Goal: Find contact information: Find contact information

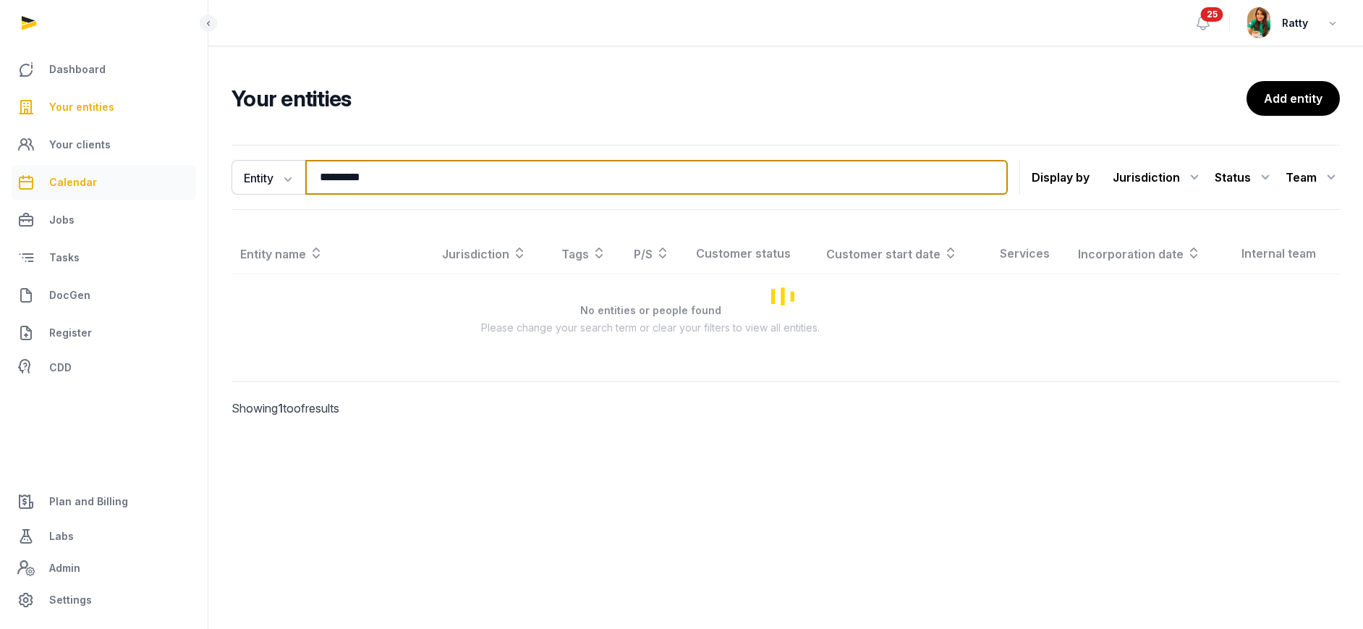
drag, startPoint x: 382, startPoint y: 174, endPoint x: 43, endPoint y: 176, distance: 338.6
click at [49, 177] on div "Dashboard Your entities Your clients Calendar Jobs Tasks DocGen Register CDD Pl…" at bounding box center [681, 314] width 1363 height 629
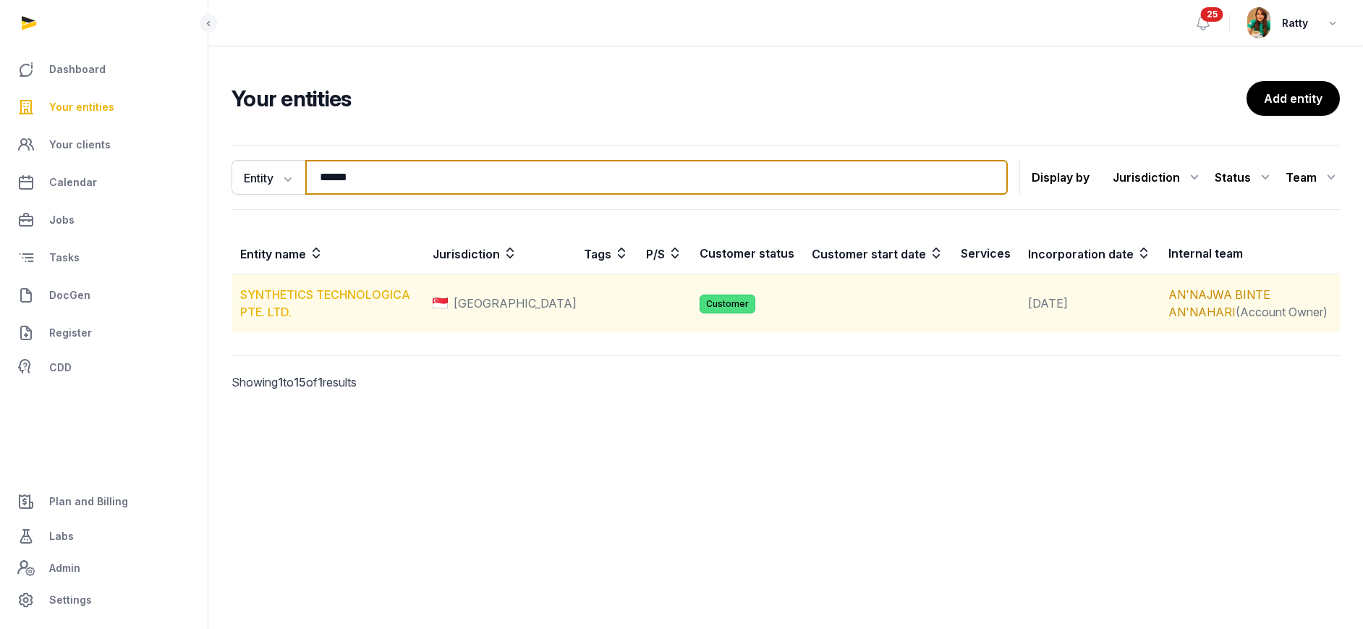
type input "******"
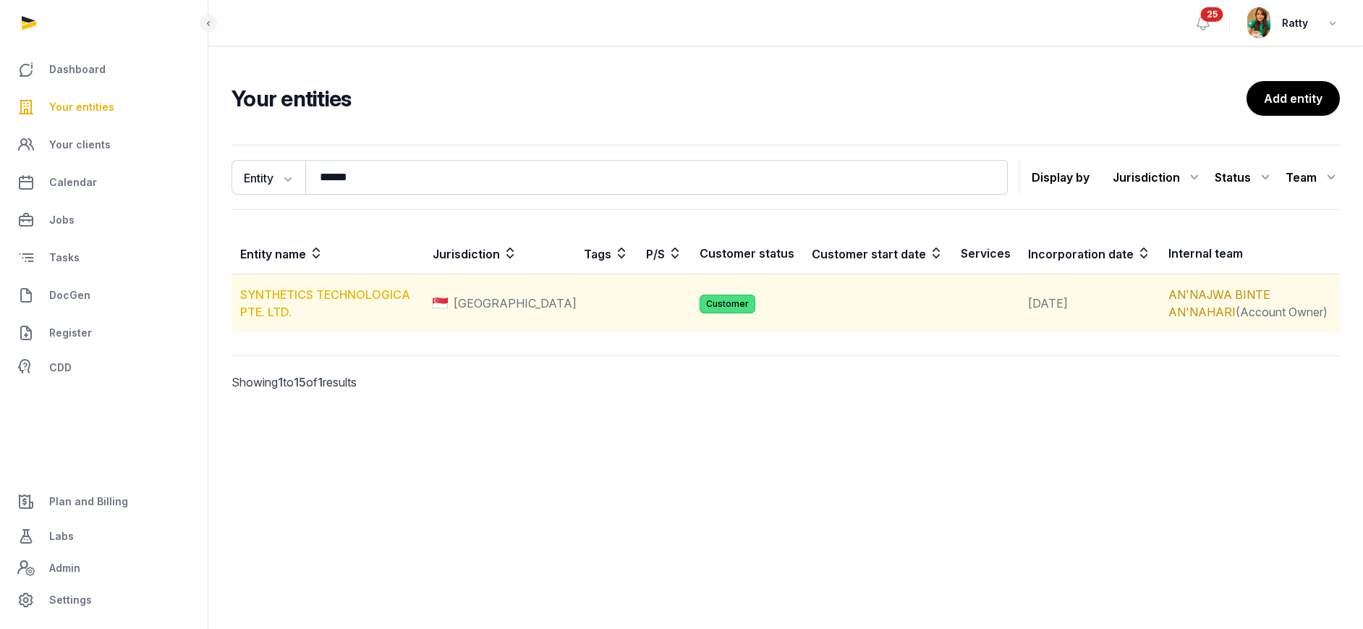
click at [307, 301] on link "SYNTHETICS TECHNOLOGICA PTE. LTD." at bounding box center [325, 303] width 170 height 32
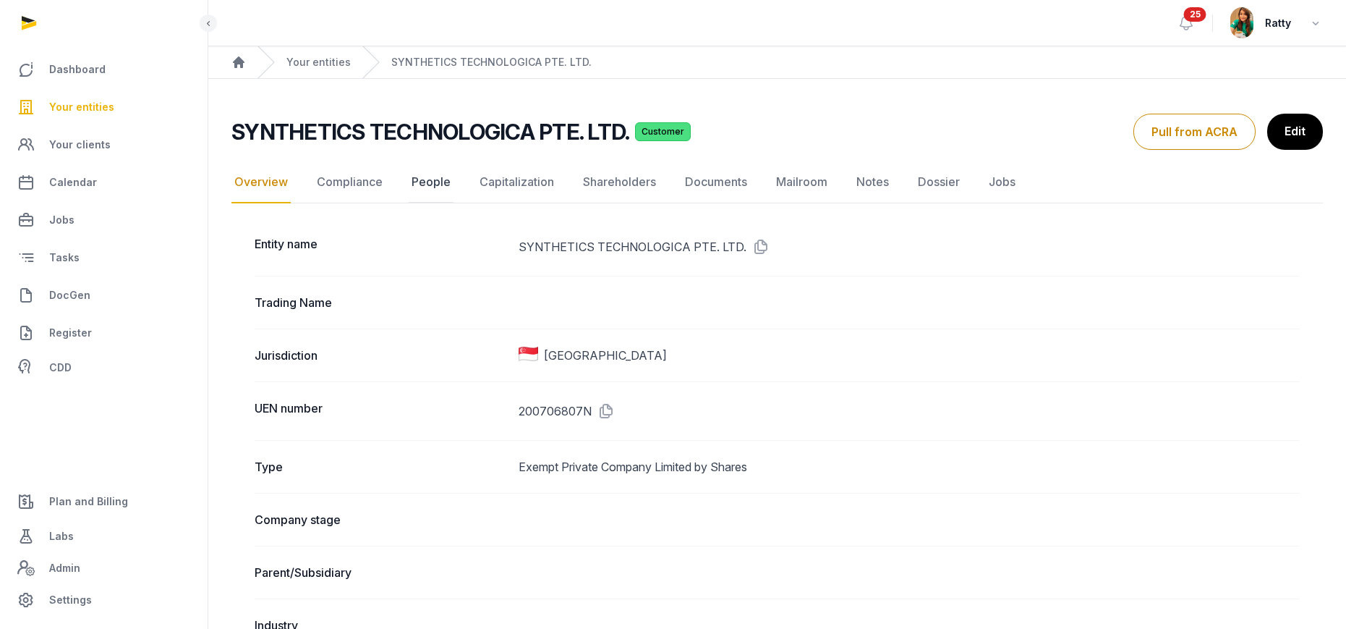
click at [433, 187] on link "People" at bounding box center [431, 182] width 45 height 42
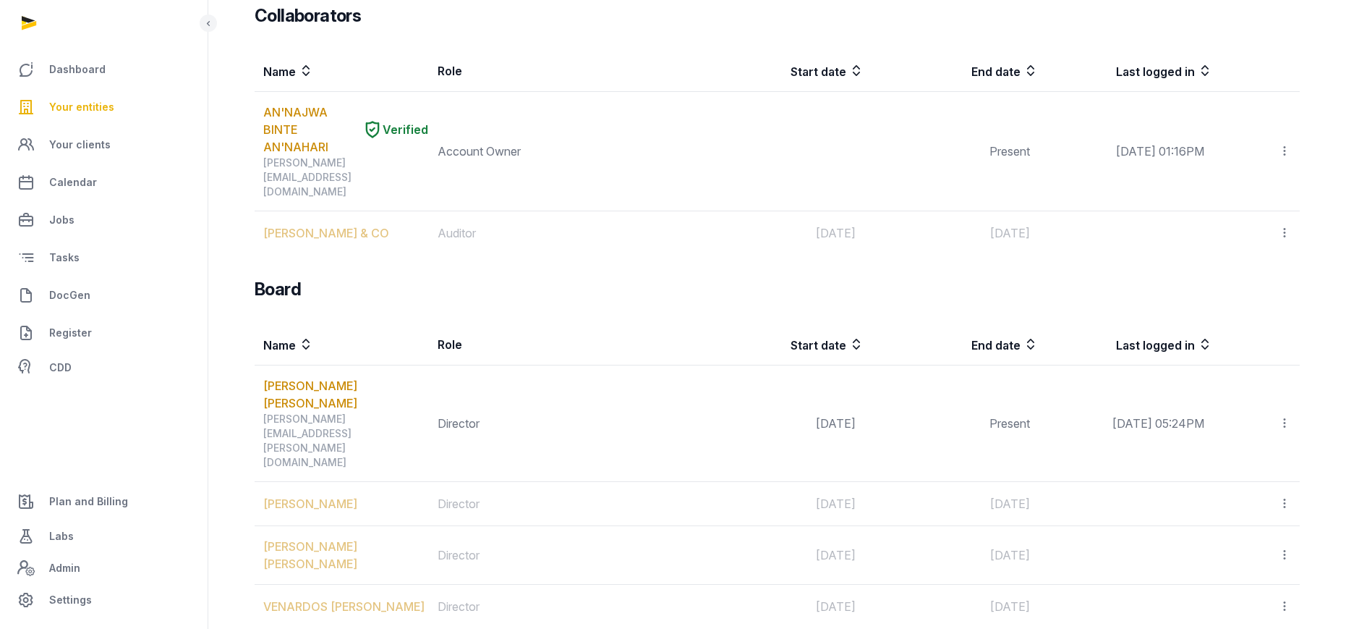
scroll to position [992, 0]
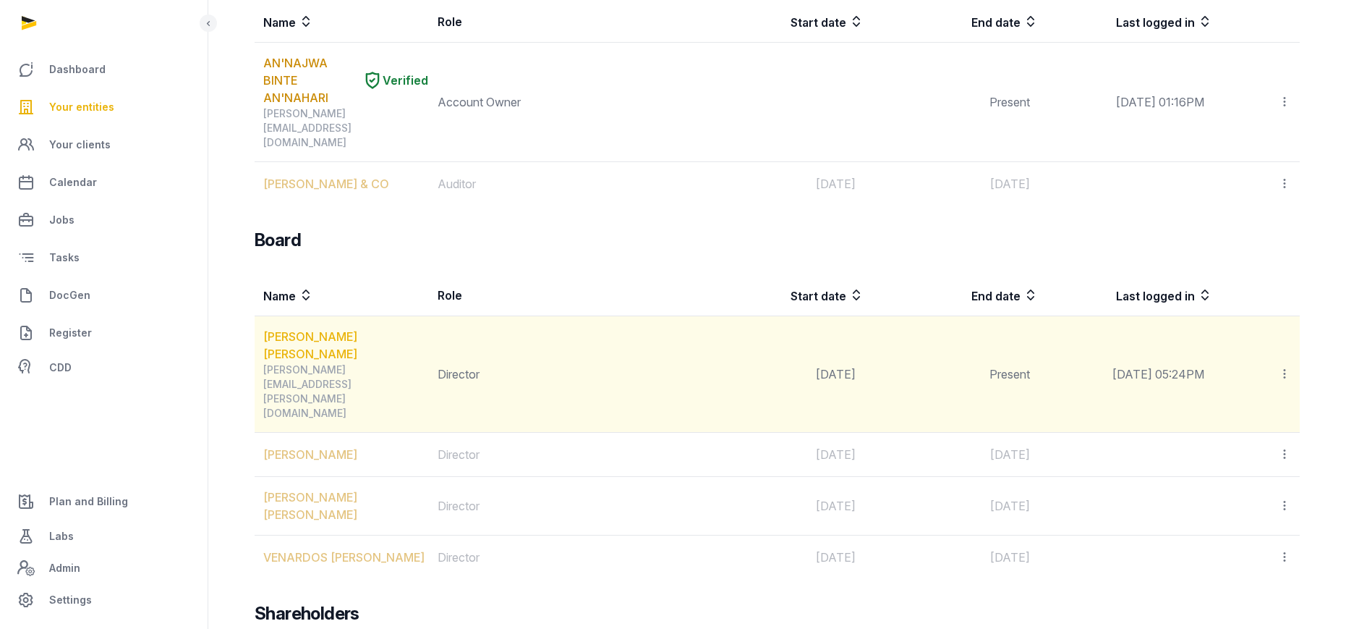
click at [320, 328] on link "[PERSON_NAME] [PERSON_NAME]" at bounding box center [345, 345] width 165 height 35
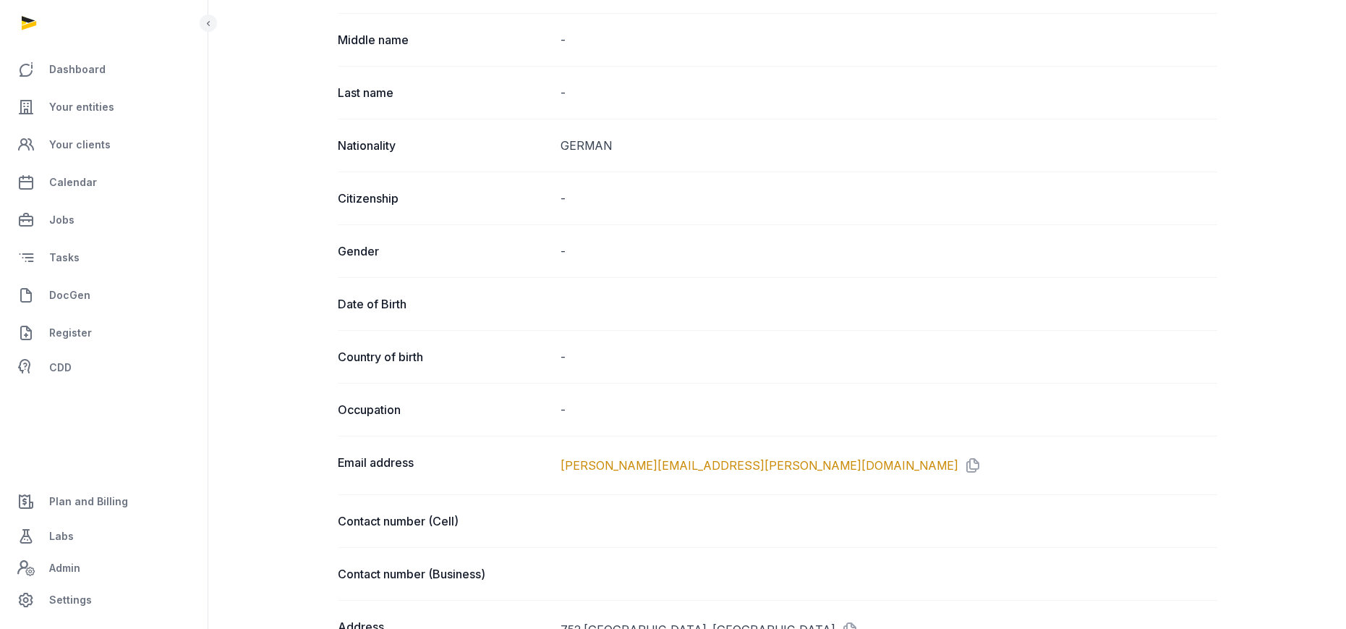
scroll to position [543, 0]
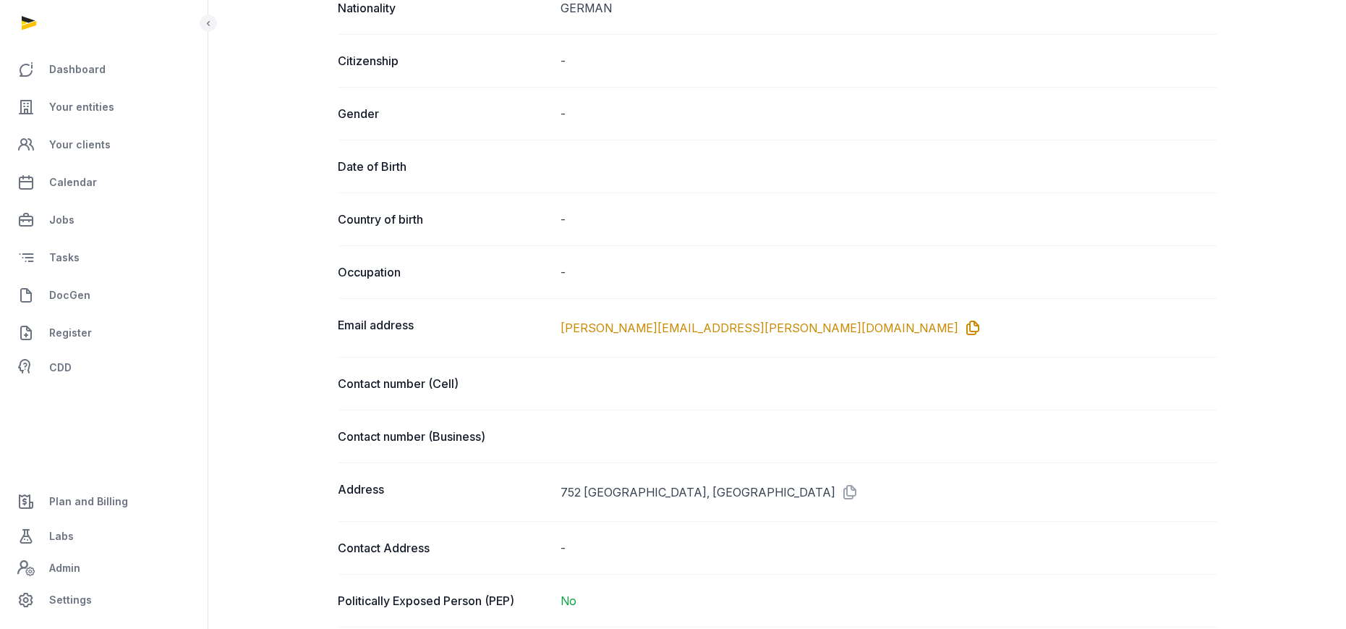
click at [958, 322] on icon at bounding box center [969, 327] width 23 height 23
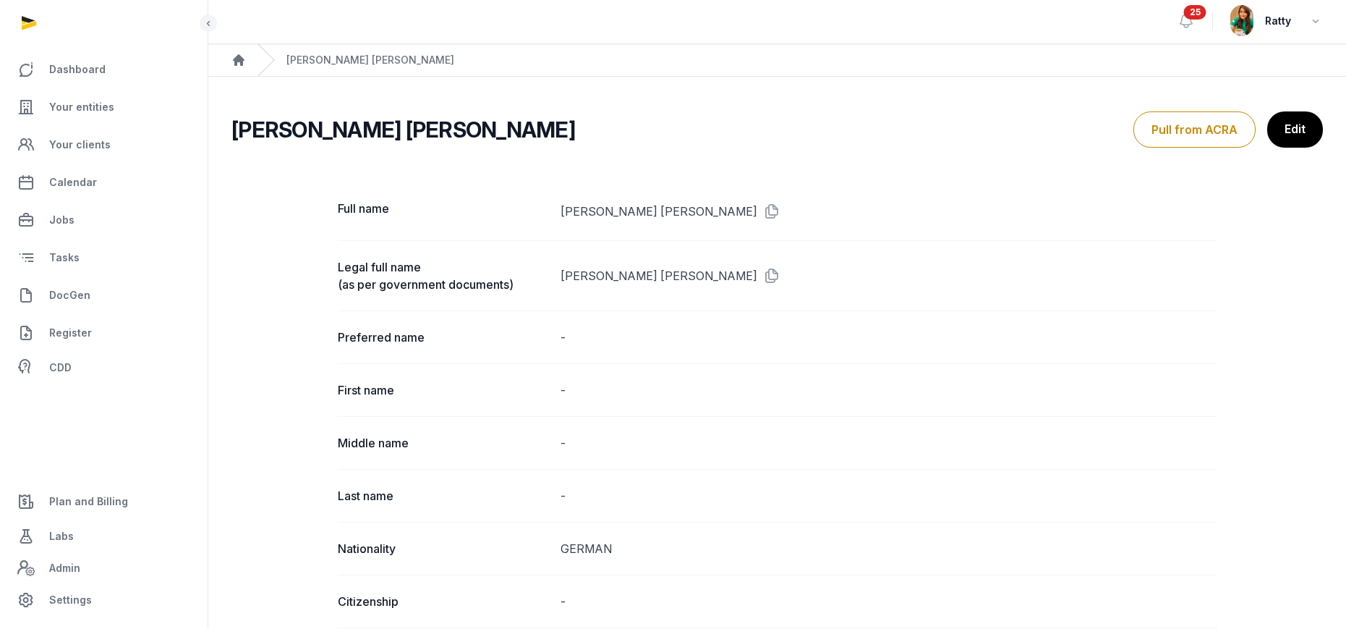
scroll to position [0, 0]
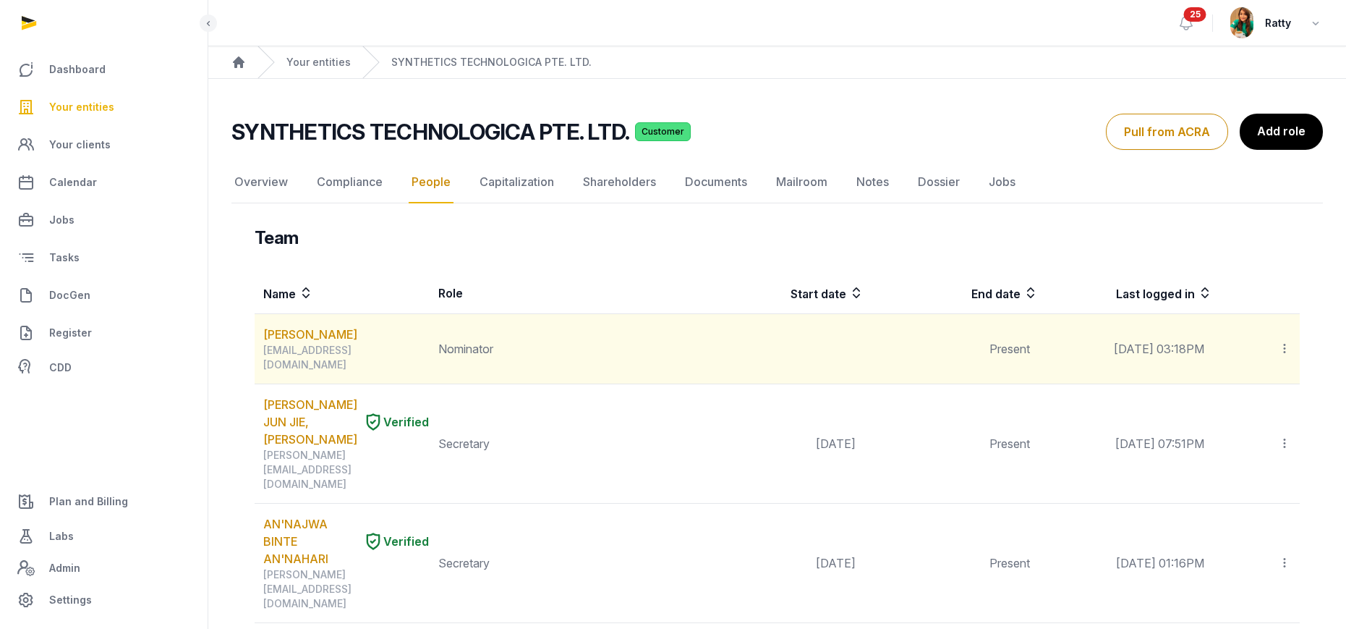
drag, startPoint x: 305, startPoint y: 365, endPoint x: 260, endPoint y: 351, distance: 46.2
click at [260, 351] on td "[PERSON_NAME] [EMAIL_ADDRESS][DOMAIN_NAME]" at bounding box center [342, 349] width 175 height 70
copy div "[EMAIL_ADDRESS][DOMAIN_NAME]"
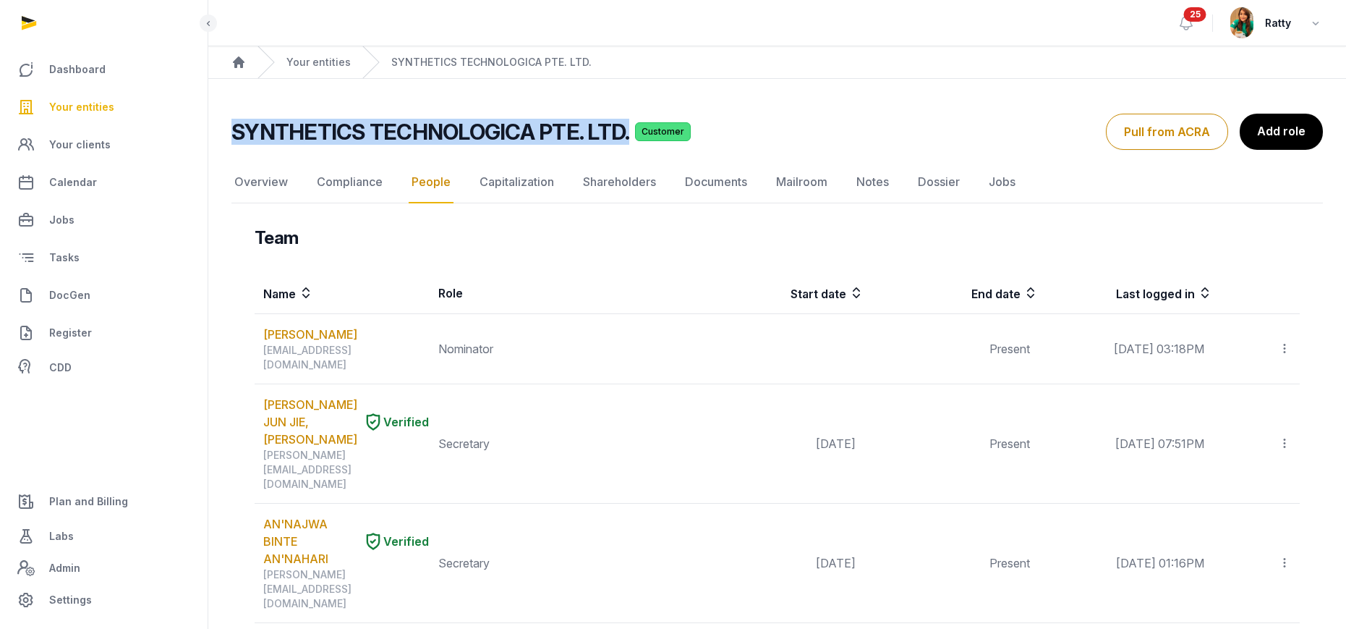
drag, startPoint x: 234, startPoint y: 135, endPoint x: 626, endPoint y: 137, distance: 392.1
click at [626, 137] on div "SYNTHETICS TECHNOLOGICA PTE. LTD. Customer" at bounding box center [662, 132] width 863 height 26
copy h2 "SYNTHETICS TECHNOLOGICA PTE. LTD."
